Goal: Task Accomplishment & Management: Use online tool/utility

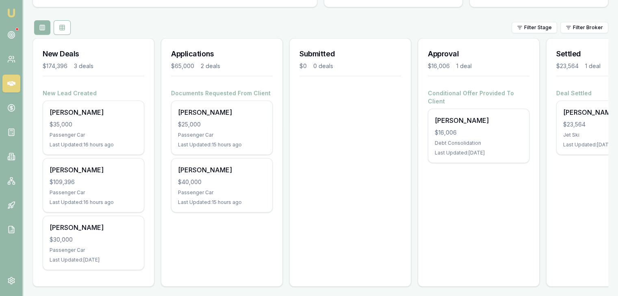
scroll to position [90, 0]
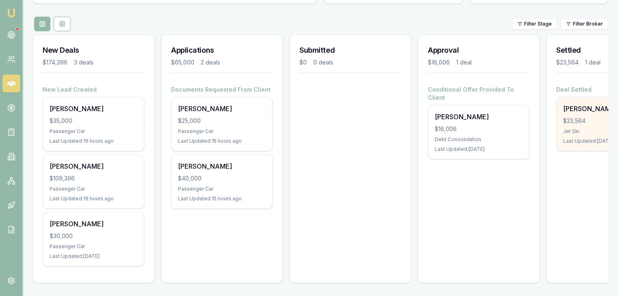
click at [584, 122] on div "[PERSON_NAME] $23,564 Jet Ski Last Updated: [DATE]" at bounding box center [606, 124] width 101 height 54
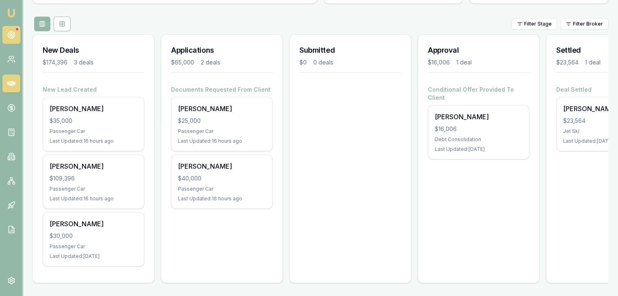
click at [13, 34] on circle at bounding box center [11, 35] width 4 height 4
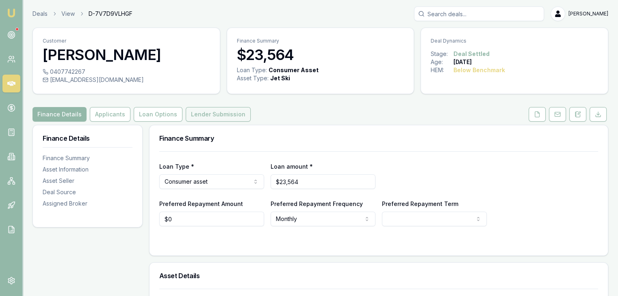
click at [206, 113] on button "Lender Submission" at bounding box center [218, 114] width 65 height 15
